Goal: Task Accomplishment & Management: Manage account settings

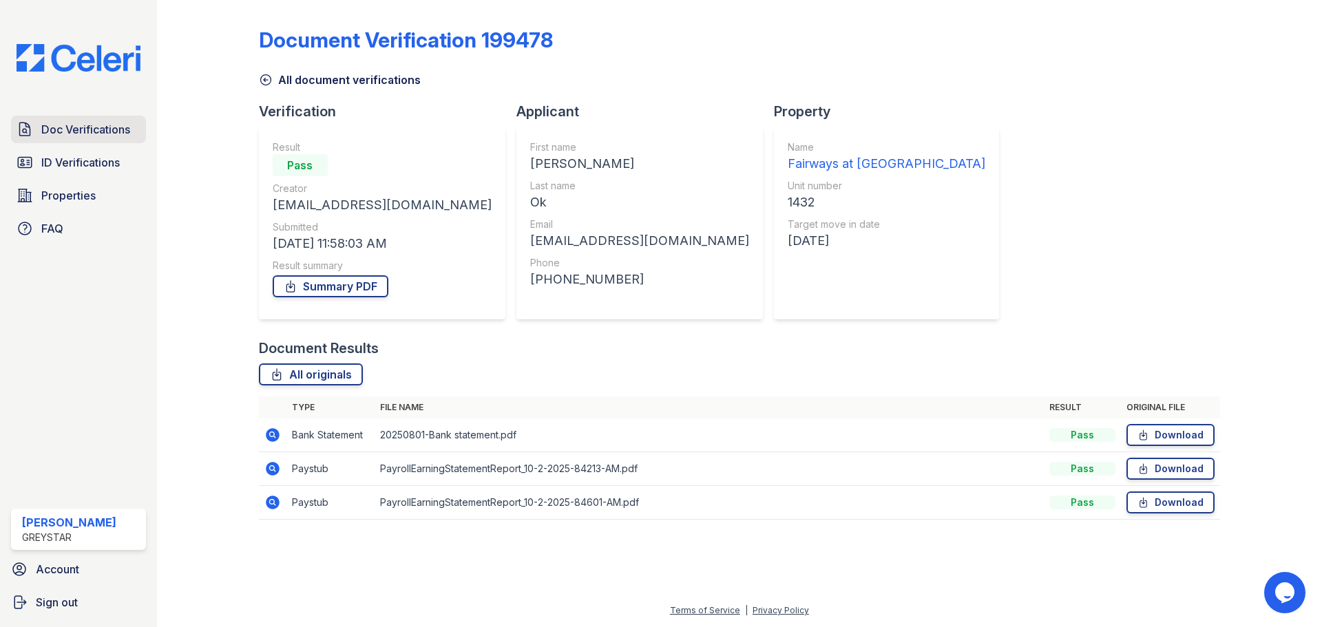
click at [65, 129] on span "Doc Verifications" at bounding box center [85, 129] width 89 height 17
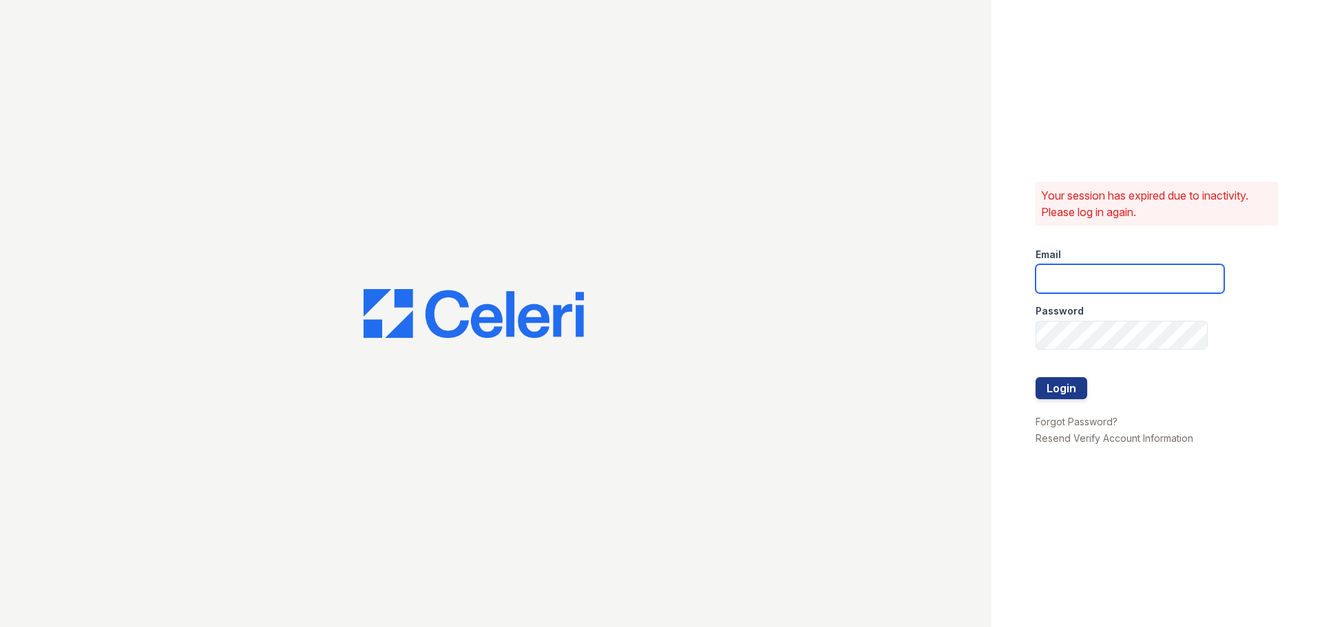
click at [1100, 277] on input "email" at bounding box center [1130, 278] width 189 height 29
type input "fairways@greystar.com"
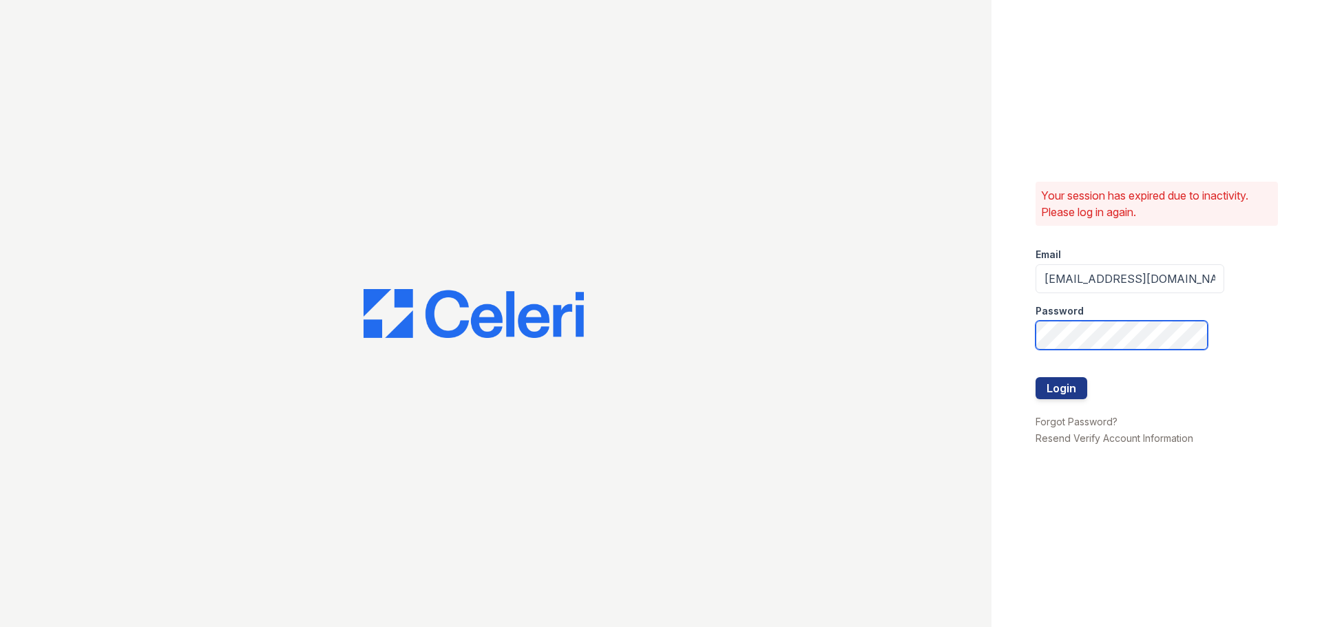
click at [1036, 377] on button "Login" at bounding box center [1062, 388] width 52 height 22
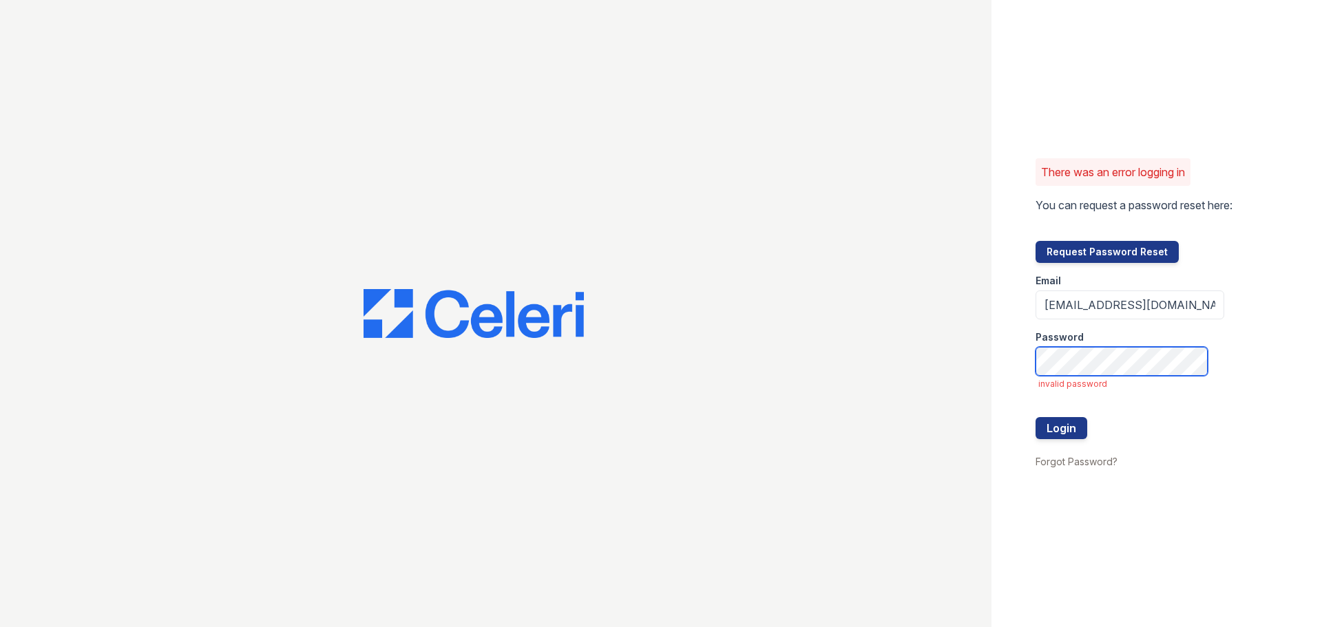
click at [1036, 417] on button "Login" at bounding box center [1062, 428] width 52 height 22
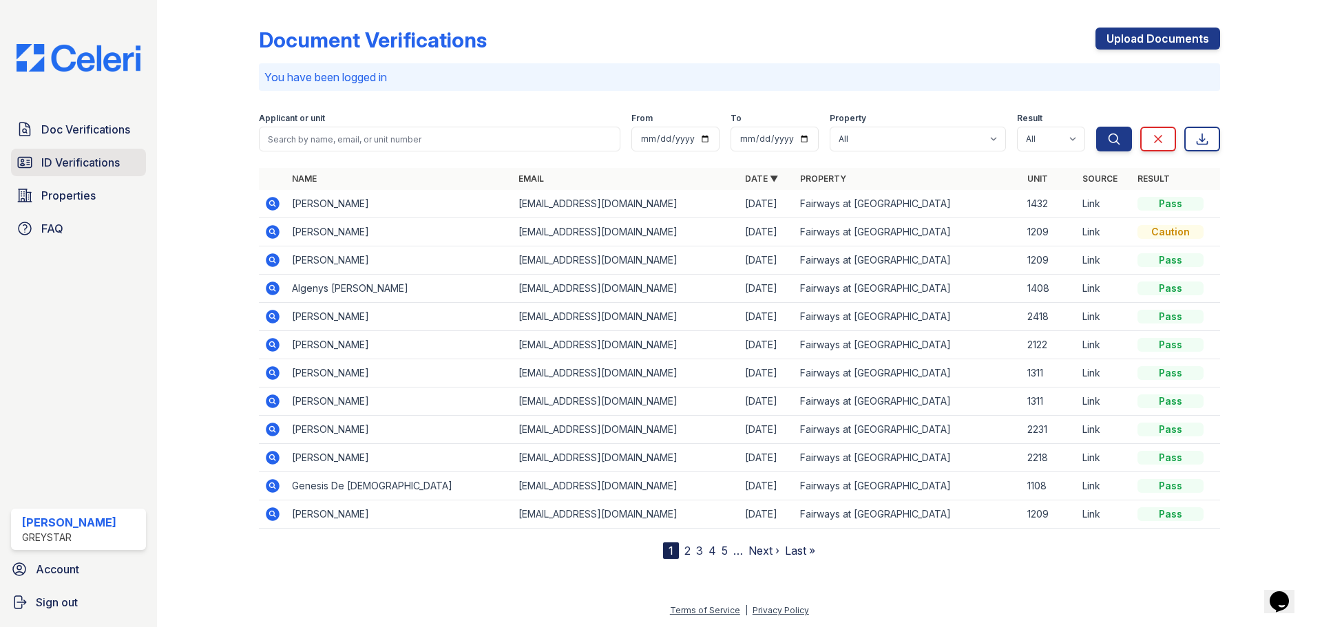
click at [67, 165] on span "ID Verifications" at bounding box center [80, 162] width 78 height 17
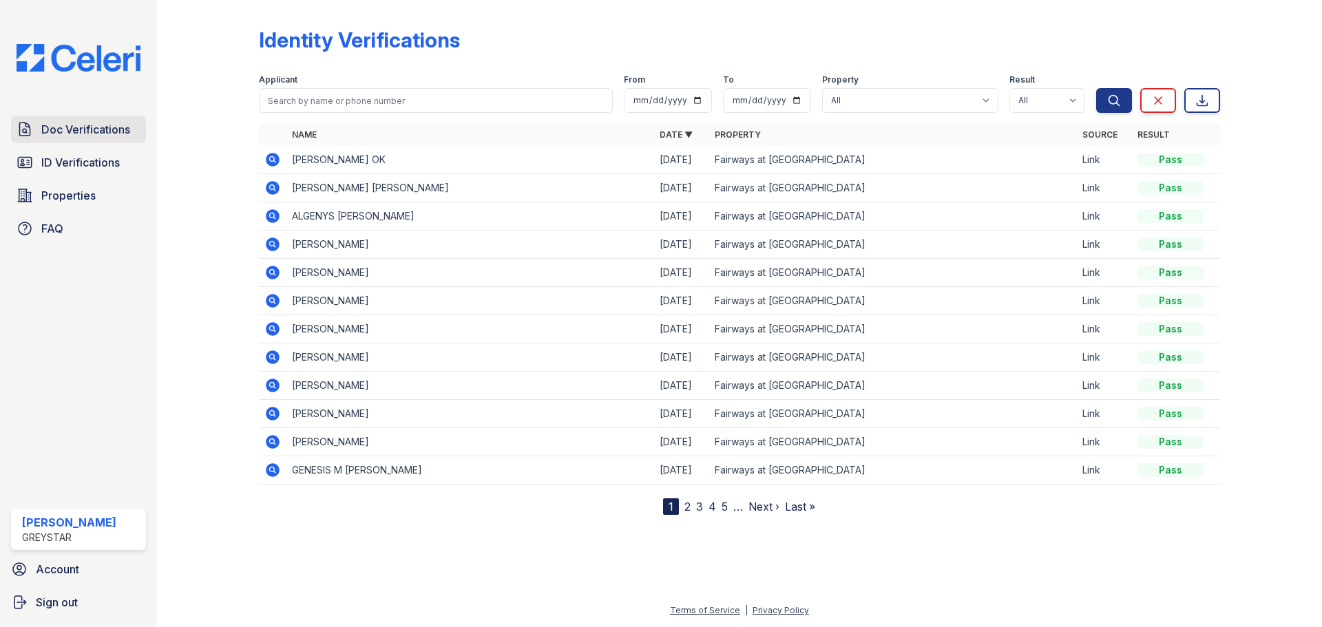
click at [85, 135] on span "Doc Verifications" at bounding box center [85, 129] width 89 height 17
